Goal: Navigation & Orientation: Find specific page/section

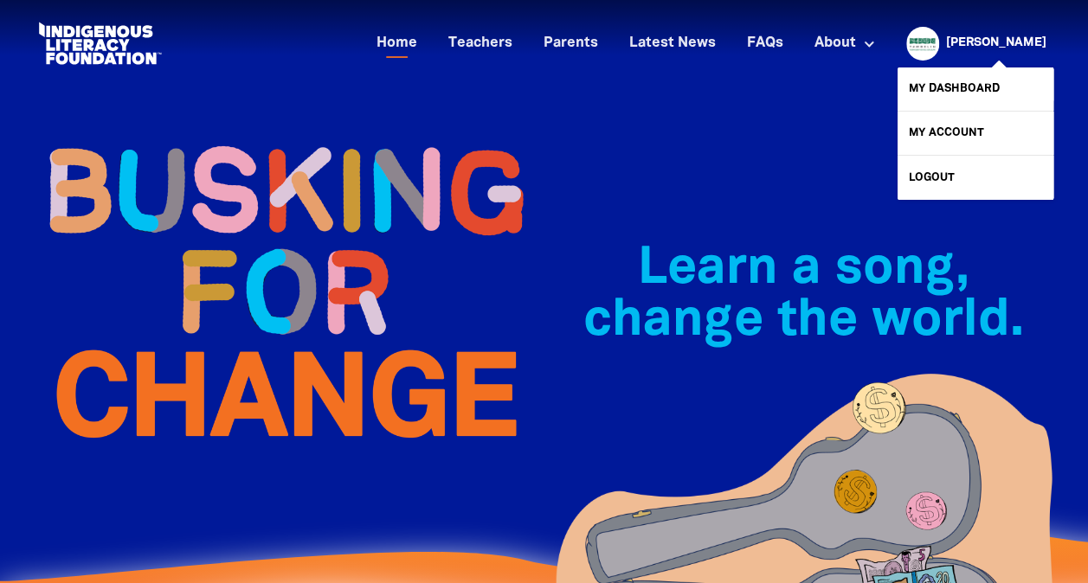
click at [994, 38] on link "[PERSON_NAME]" at bounding box center [996, 43] width 100 height 12
click at [960, 80] on link "My Dashboard" at bounding box center [975, 88] width 156 height 43
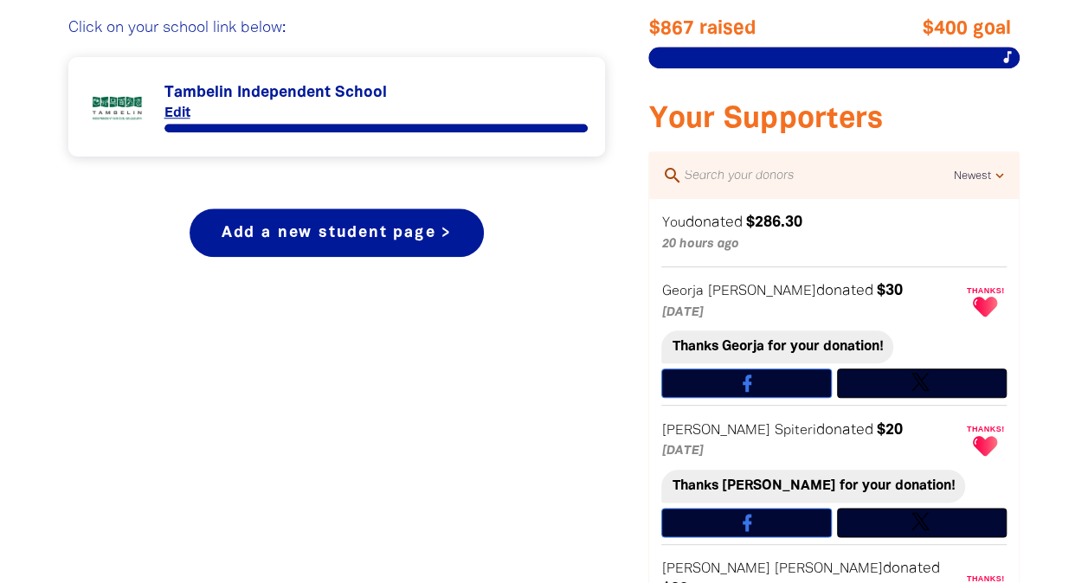
scroll to position [441, 0]
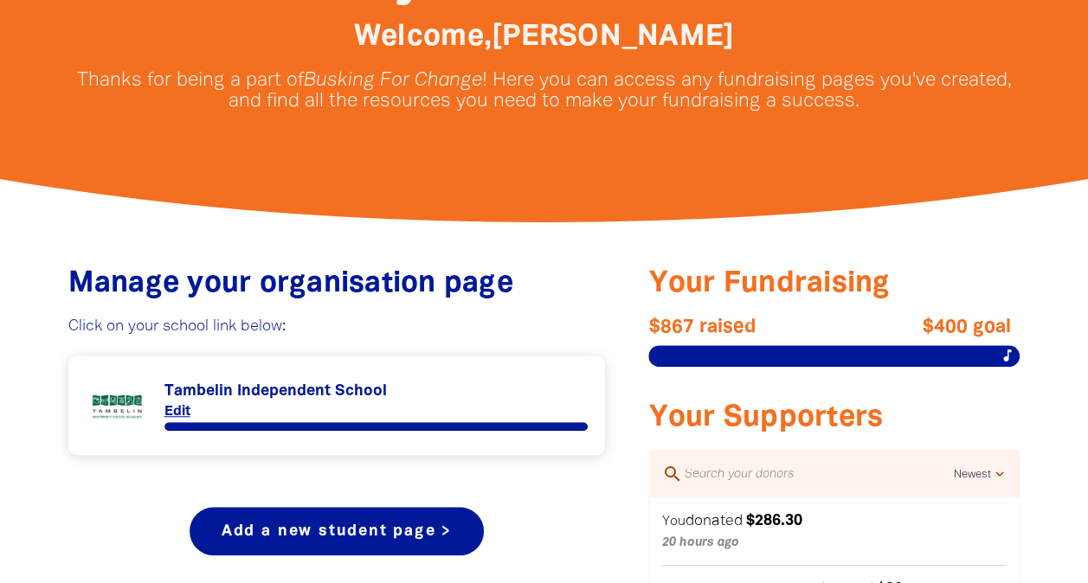
click at [433, 418] on link "Link to Tambelin Independent School" at bounding box center [337, 405] width 503 height 65
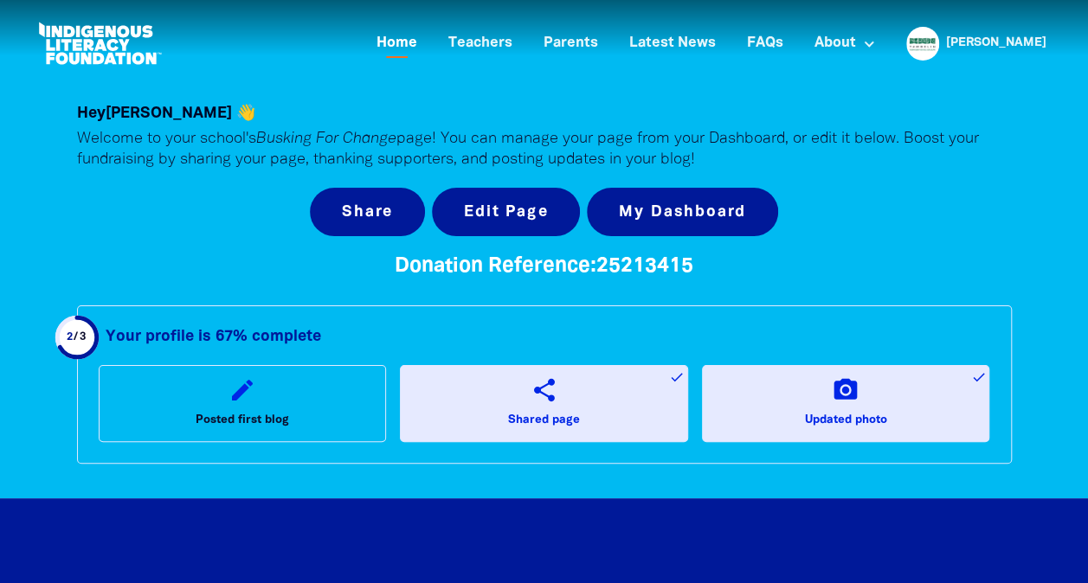
click at [427, 36] on link "Home" at bounding box center [396, 43] width 61 height 29
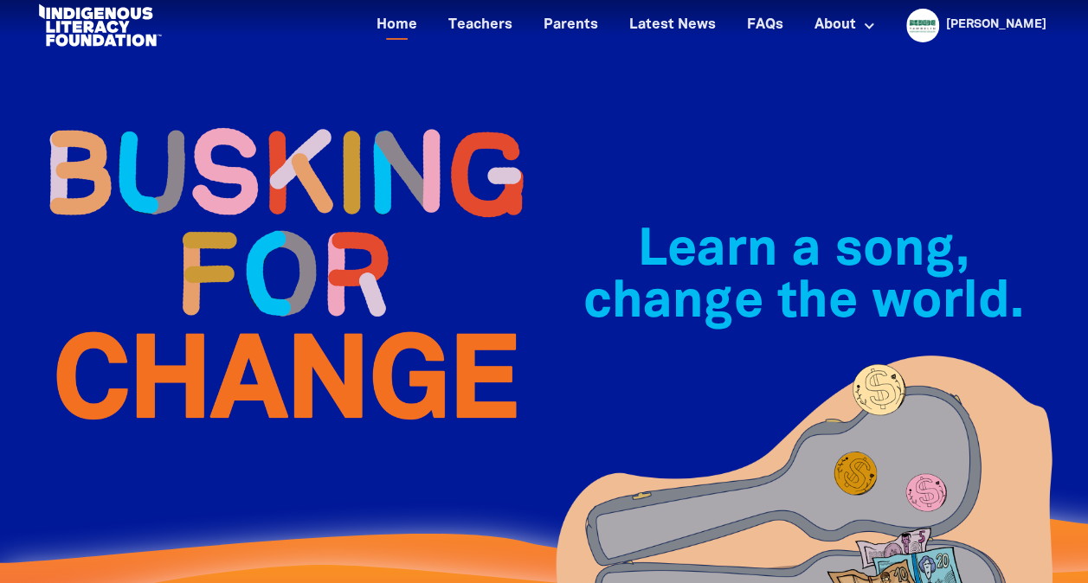
scroll to position [12, 0]
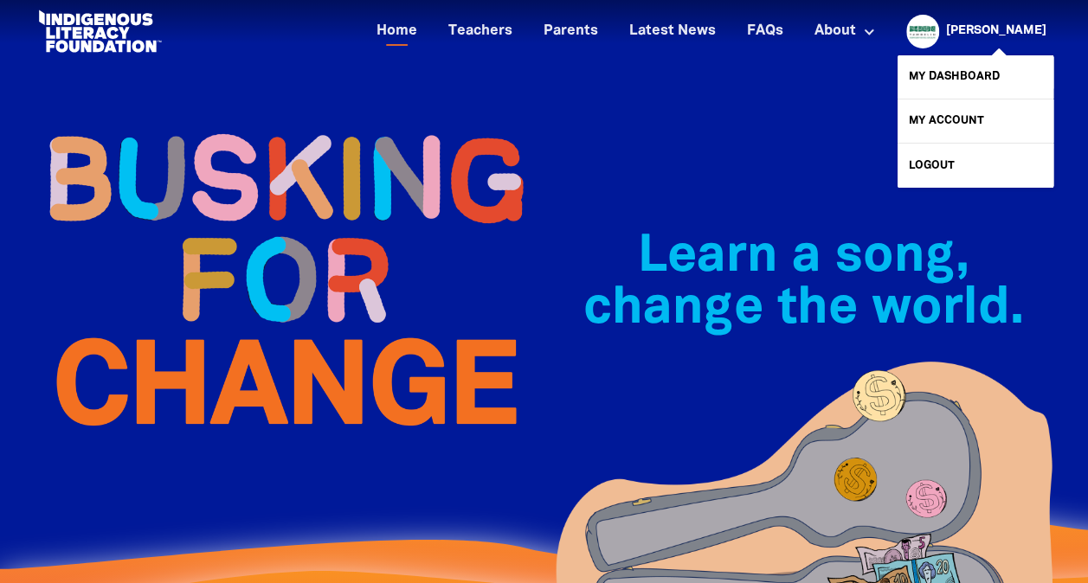
click at [1006, 28] on link "[PERSON_NAME]" at bounding box center [996, 31] width 100 height 12
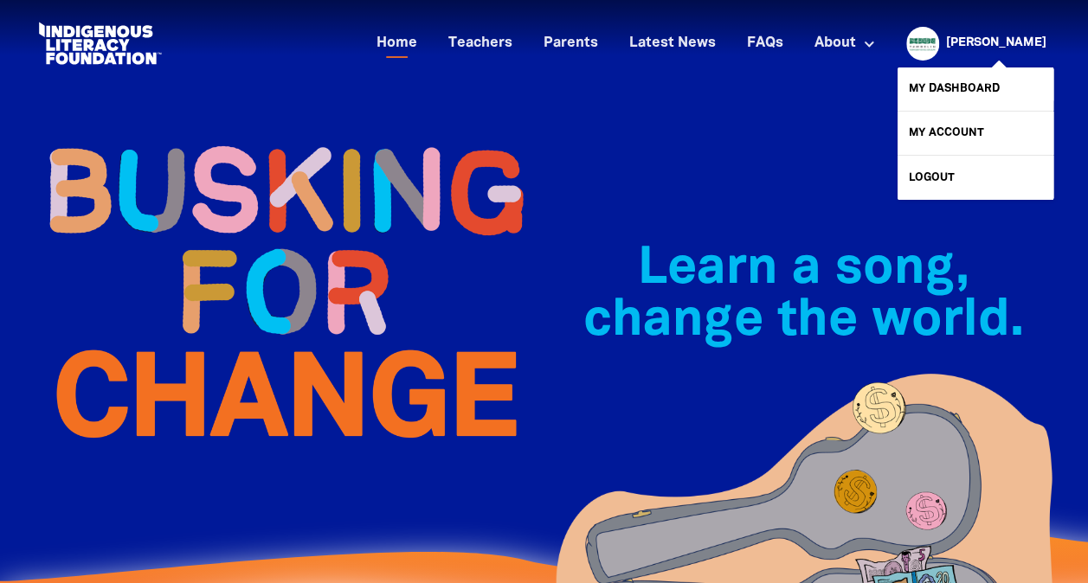
click at [994, 42] on link "[PERSON_NAME]" at bounding box center [996, 43] width 100 height 12
click at [991, 42] on link "[PERSON_NAME]" at bounding box center [996, 43] width 100 height 12
click at [952, 102] on link "My Dashboard" at bounding box center [975, 88] width 156 height 43
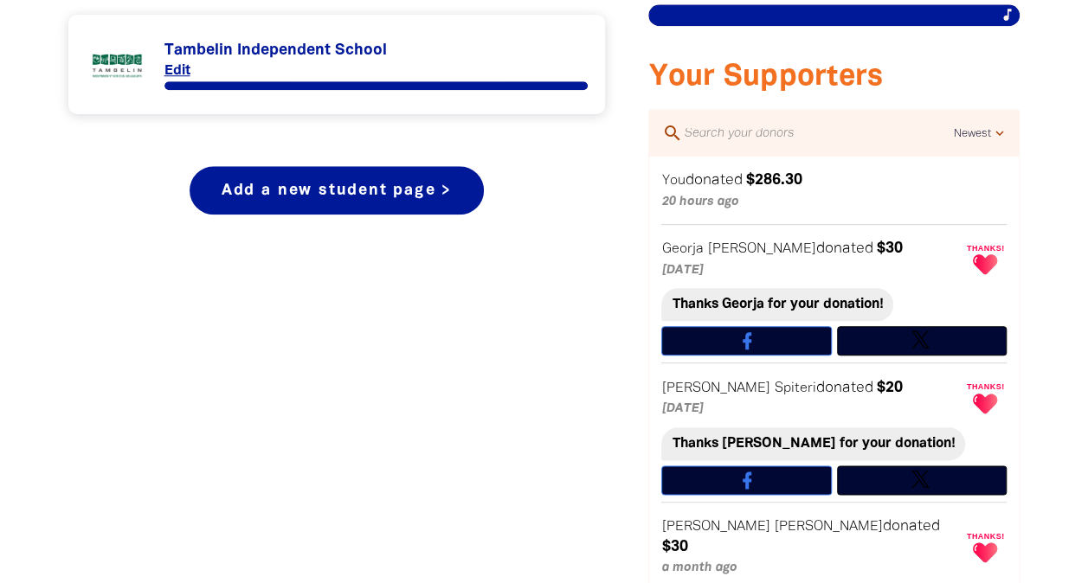
scroll to position [798, 0]
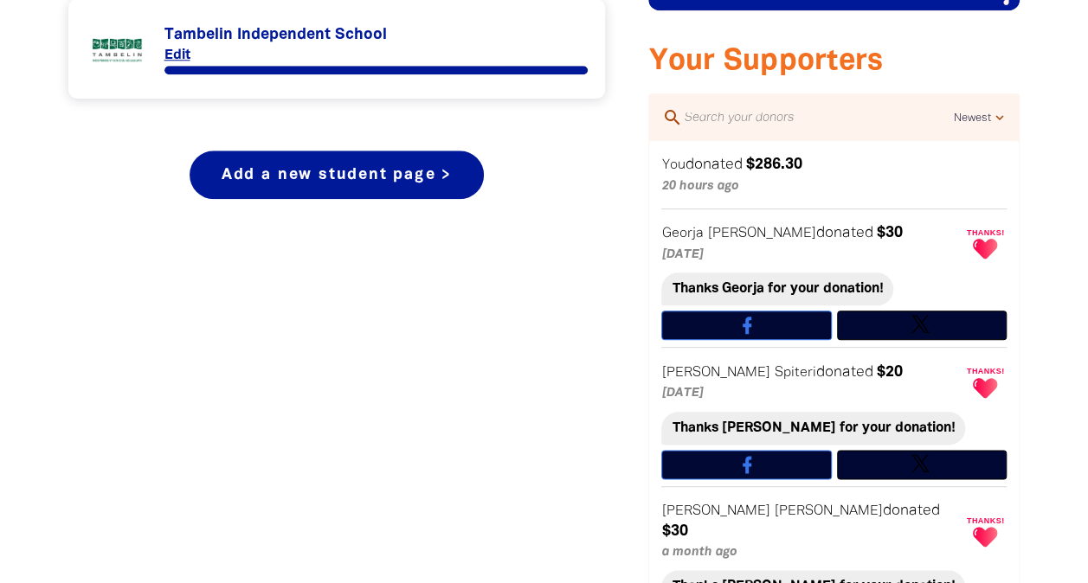
click at [500, 52] on link "Link to Tambelin Independent School" at bounding box center [337, 48] width 503 height 65
